Goal: Information Seeking & Learning: Learn about a topic

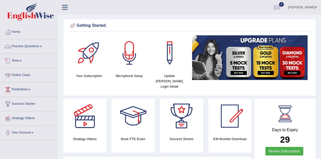
click at [41, 46] on link "Practice Questions" at bounding box center [29, 45] width 58 height 13
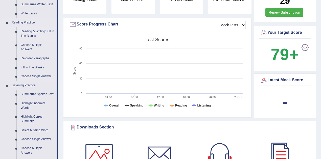
scroll to position [152, 0]
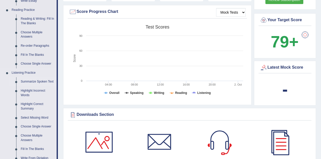
click at [38, 81] on link "Summarize Spoken Text" at bounding box center [37, 81] width 38 height 9
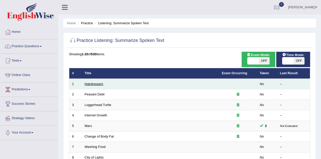
click at [97, 85] on link "Hairdressers" at bounding box center [94, 84] width 19 height 4
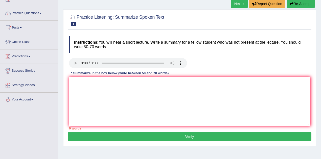
scroll to position [34, 0]
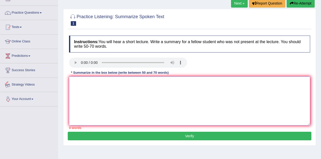
click at [107, 95] on textarea at bounding box center [189, 101] width 241 height 49
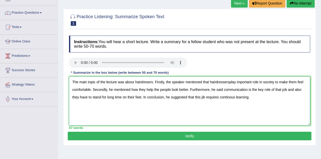
click at [134, 83] on textarea "The main topic of the lecture was abour hairdresers. Firstly, the speaker menti…" at bounding box center [189, 101] width 241 height 49
click at [229, 82] on textarea "The main topic of the lecture was about hairdresers. Firstly, the speaker menti…" at bounding box center [189, 101] width 241 height 49
click at [106, 99] on textarea "The main topic of the lecture was about hairdresers. Firstly, the speaker menti…" at bounding box center [189, 101] width 241 height 49
click at [105, 99] on textarea "The main topic of the lecture was about hairdresers. Firstly, the speaker menti…" at bounding box center [189, 101] width 241 height 49
click at [106, 99] on textarea "The main topic of the lecture was about hairdresers. Firstly, the speaker menti…" at bounding box center [189, 101] width 241 height 49
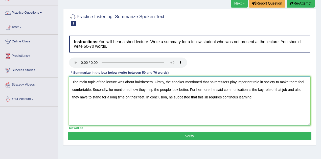
type textarea "The main topic of the lecture was about hairdresers. Firstly, the speaker menti…"
click at [164, 134] on button "Verify" at bounding box center [190, 136] width 244 height 9
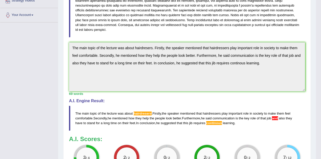
scroll to position [117, 0]
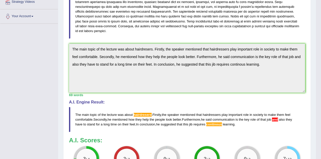
drag, startPoint x: 237, startPoint y: 124, endPoint x: 195, endPoint y: 122, distance: 41.3
click at [195, 122] on blockquote "The main topic of the lecture was about hairdresers . Firstly , the speaker men…" at bounding box center [187, 119] width 236 height 25
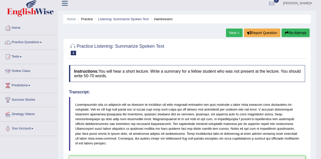
scroll to position [0, 0]
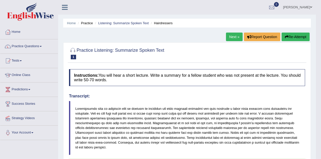
click at [292, 40] on button "Re-Attempt" at bounding box center [296, 37] width 28 height 9
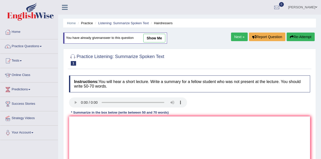
scroll to position [84, 0]
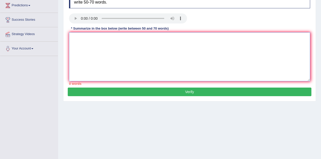
click at [107, 60] on textarea at bounding box center [189, 56] width 241 height 49
paste textarea "The main topic of the lecture was about hairdresers. Firstly, the speaker menti…"
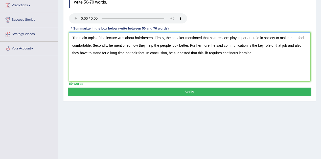
click at [288, 46] on textarea "The main topic of the lecture was about hairdresers. Firstly, the speaker menti…" at bounding box center [189, 56] width 241 height 49
click at [232, 54] on textarea "The main topic of the lecture was about hairdresers. Firstly, the speaker menti…" at bounding box center [189, 56] width 241 height 49
click at [148, 38] on textarea "The main topic of the lecture was about hairdresers. Firstly, the speaker menti…" at bounding box center [189, 56] width 241 height 49
click at [206, 53] on textarea "The main topic of the lecture was about hairdressers. Firstly, the speaker ment…" at bounding box center [189, 56] width 241 height 49
type textarea "The main topic of the lecture was about hairdressers. Firstly, the speaker ment…"
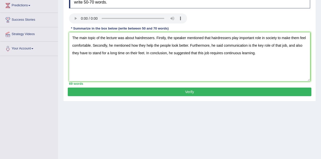
click at [196, 92] on button "Verify" at bounding box center [190, 92] width 244 height 9
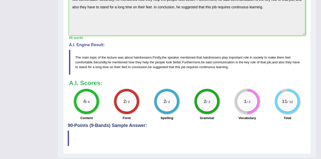
scroll to position [187, 0]
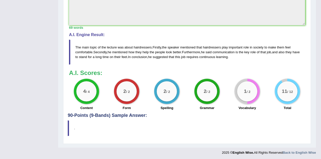
click at [249, 103] on div "1 / 2" at bounding box center [247, 91] width 25 height 25
click at [68, 128] on blockquote "." at bounding box center [187, 128] width 239 height 15
click at [82, 115] on h4 "90-Points (9-Bands) Sample Answer:" at bounding box center [187, -1] width 239 height 237
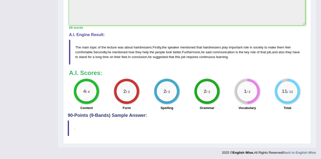
click at [103, 114] on h4 "90-Points (9-Bands) Sample Answer:" at bounding box center [187, -1] width 239 height 237
drag, startPoint x: 105, startPoint y: 129, endPoint x: 76, endPoint y: 125, distance: 28.7
click at [76, 125] on blockquote "." at bounding box center [187, 128] width 239 height 15
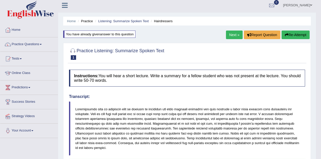
scroll to position [0, 0]
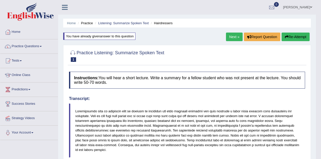
click at [233, 38] on link "Next »" at bounding box center [234, 37] width 17 height 9
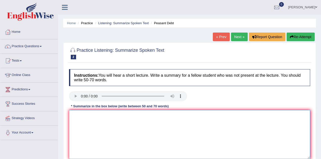
click at [88, 130] on textarea at bounding box center [189, 134] width 241 height 49
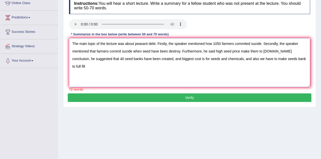
scroll to position [67, 0]
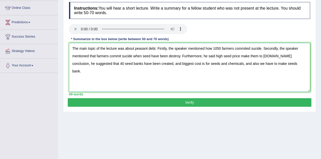
type textarea "The main topic of the lecture was about peasant debt. Firstly, the speaker ment…"
click at [179, 106] on button "Verify" at bounding box center [190, 102] width 244 height 9
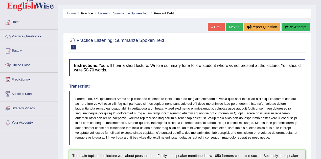
scroll to position [0, 0]
